Goal: Use online tool/utility: Use online tool/utility

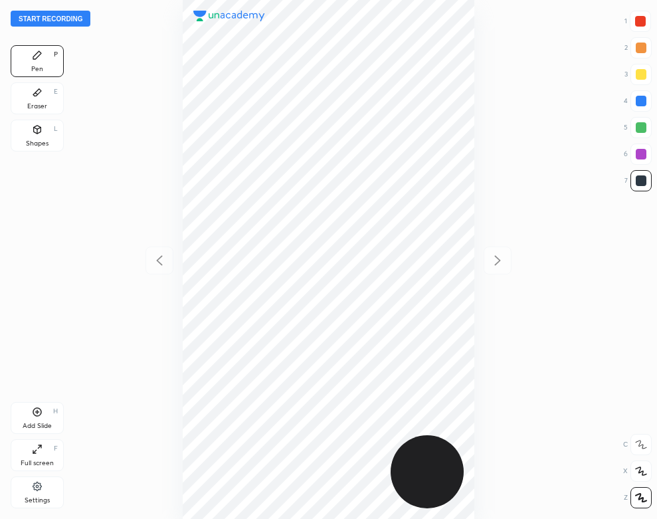
scroll to position [519, 445]
click at [72, 20] on button "Start recording" at bounding box center [51, 19] width 80 height 16
click at [37, 82] on div "Pen P Eraser E Shapes L" at bounding box center [37, 101] width 53 height 112
click at [35, 103] on div "Eraser" at bounding box center [37, 106] width 20 height 7
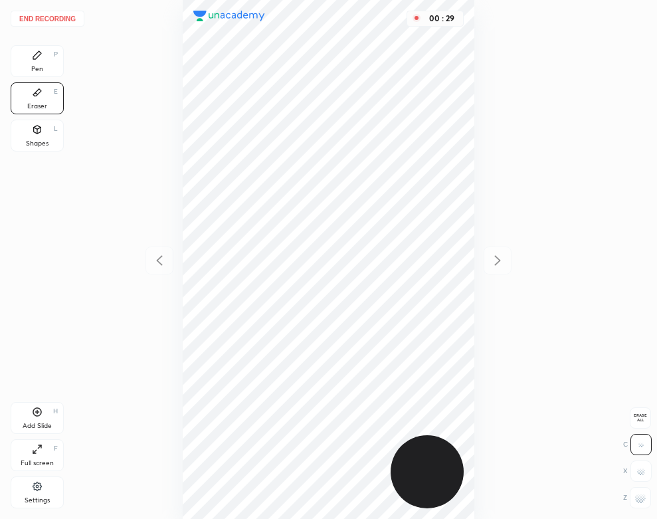
click at [40, 57] on icon at bounding box center [37, 55] width 11 height 11
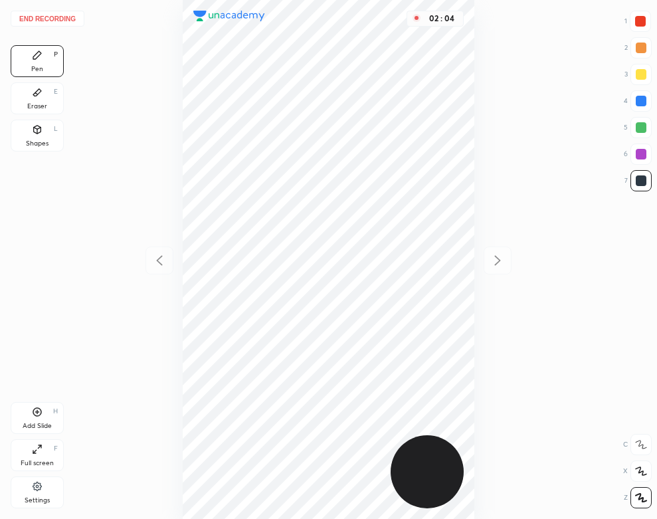
click at [65, 16] on button "End recording" at bounding box center [48, 19] width 74 height 16
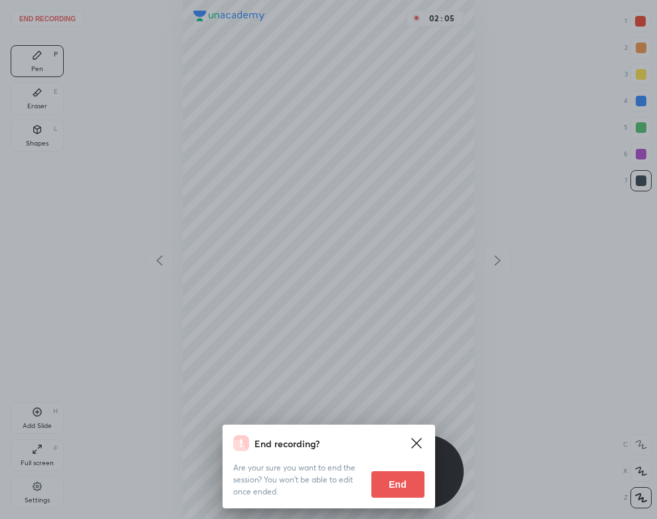
click at [378, 483] on button "End" at bounding box center [398, 484] width 53 height 27
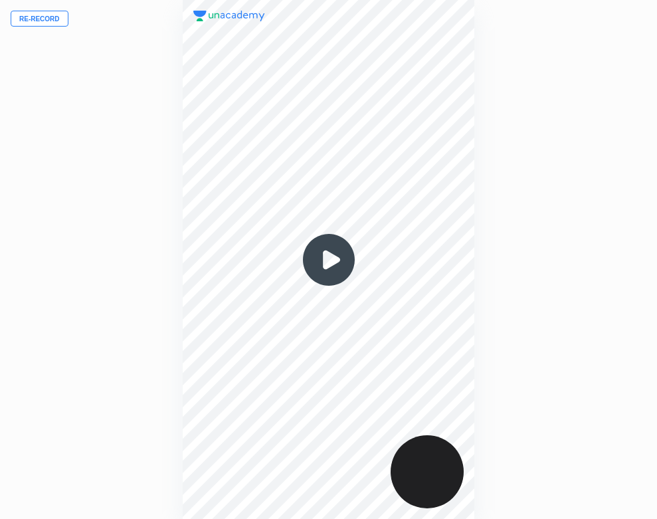
click at [329, 262] on img at bounding box center [329, 260] width 64 height 64
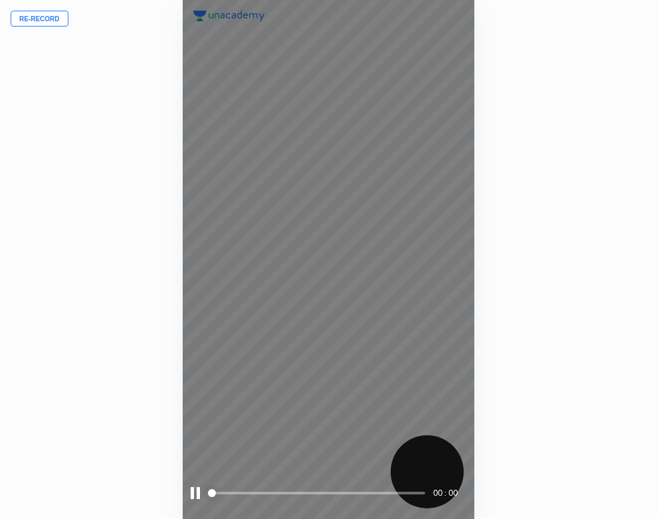
click at [195, 491] on div at bounding box center [195, 493] width 9 height 12
click at [193, 492] on div at bounding box center [197, 493] width 12 height 12
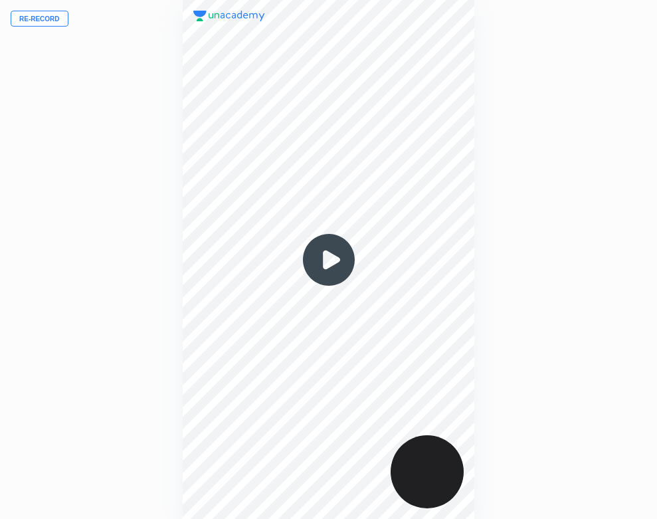
click at [335, 251] on img at bounding box center [329, 260] width 64 height 64
click at [329, 254] on img at bounding box center [329, 260] width 64 height 64
click at [329, 258] on img at bounding box center [329, 260] width 64 height 64
click at [329, 261] on img at bounding box center [329, 260] width 64 height 64
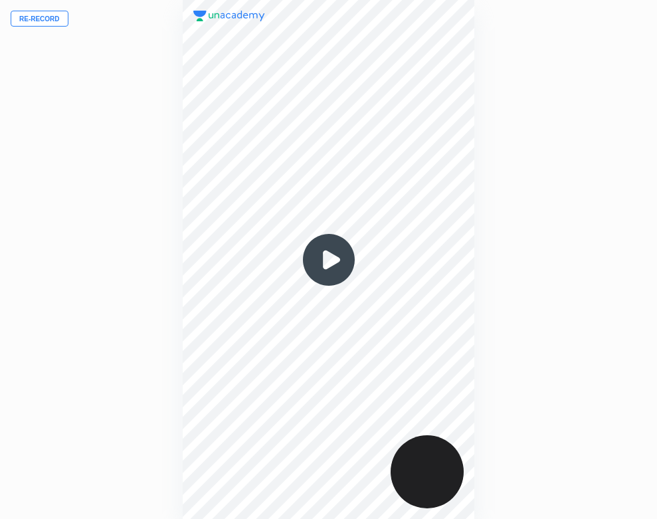
click at [330, 259] on img at bounding box center [329, 260] width 64 height 64
click at [330, 260] on img at bounding box center [329, 260] width 64 height 64
click at [330, 258] on img at bounding box center [329, 260] width 64 height 64
click at [213, 453] on div at bounding box center [329, 259] width 292 height 519
